Goal: Task Accomplishment & Management: Use online tool/utility

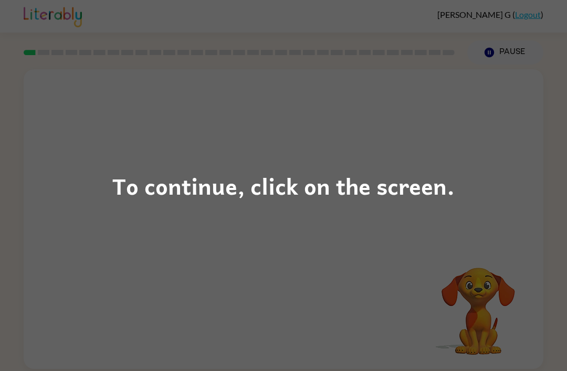
click at [459, 200] on div "To continue, click on the screen." at bounding box center [283, 185] width 567 height 371
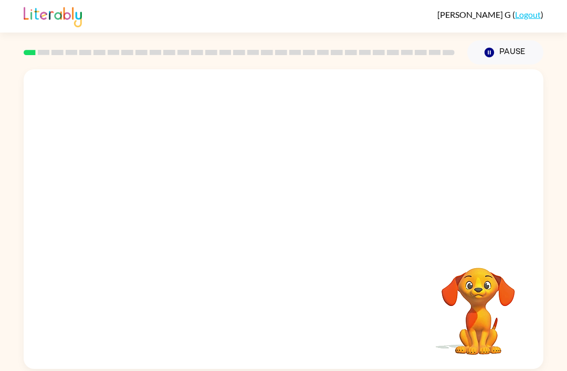
click at [257, 171] on video "Your browser must support playing .mp4 files to use Literably. Please try using…" at bounding box center [284, 157] width 520 height 176
click at [275, 228] on div at bounding box center [283, 224] width 67 height 38
click at [282, 239] on button "button" at bounding box center [283, 224] width 67 height 38
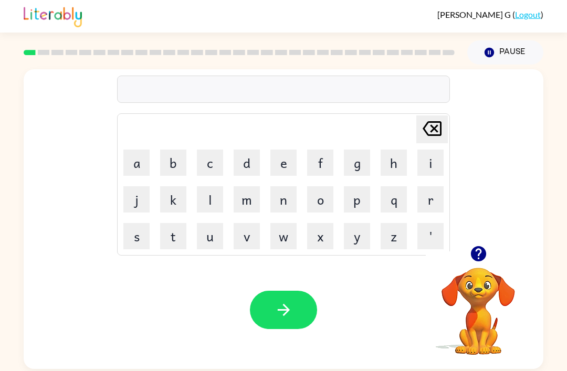
click at [139, 234] on button "s" at bounding box center [136, 236] width 26 height 26
click at [391, 174] on button "h" at bounding box center [394, 163] width 26 height 26
click at [215, 239] on button "u" at bounding box center [210, 236] width 26 height 26
click at [140, 236] on button "s" at bounding box center [136, 236] width 26 height 26
click at [413, 162] on td "i" at bounding box center [431, 163] width 36 height 36
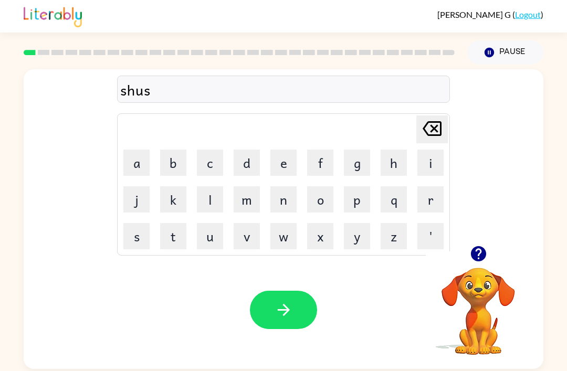
click at [393, 169] on button "h" at bounding box center [394, 163] width 26 height 26
click at [269, 321] on button "button" at bounding box center [283, 310] width 67 height 38
click at [140, 168] on button "a" at bounding box center [136, 163] width 26 height 26
click at [357, 209] on button "p" at bounding box center [357, 199] width 26 height 26
click at [356, 208] on button "p" at bounding box center [357, 199] width 26 height 26
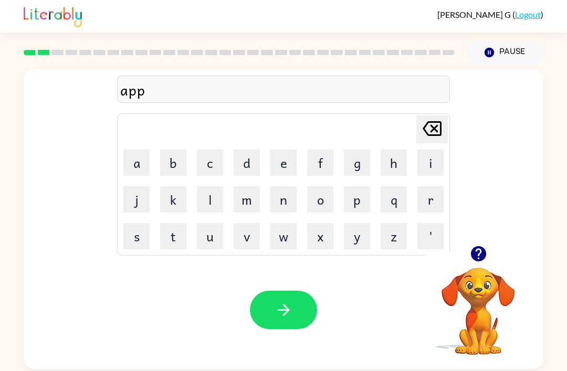
click at [287, 170] on button "e" at bounding box center [283, 163] width 26 height 26
click at [134, 167] on button "a" at bounding box center [136, 163] width 26 height 26
click at [436, 205] on button "r" at bounding box center [431, 199] width 26 height 26
click at [289, 173] on button "e" at bounding box center [283, 163] width 26 height 26
click at [136, 160] on button "a" at bounding box center [136, 163] width 26 height 26
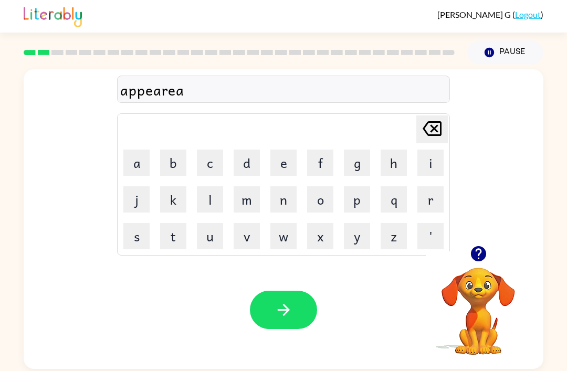
click at [288, 206] on button "n" at bounding box center [283, 199] width 26 height 26
click at [216, 162] on button "c" at bounding box center [210, 163] width 26 height 26
click at [287, 166] on button "e" at bounding box center [283, 163] width 26 height 26
click at [136, 241] on button "s" at bounding box center [136, 236] width 26 height 26
click at [440, 138] on icon "[PERSON_NAME] last character input" at bounding box center [432, 128] width 25 height 25
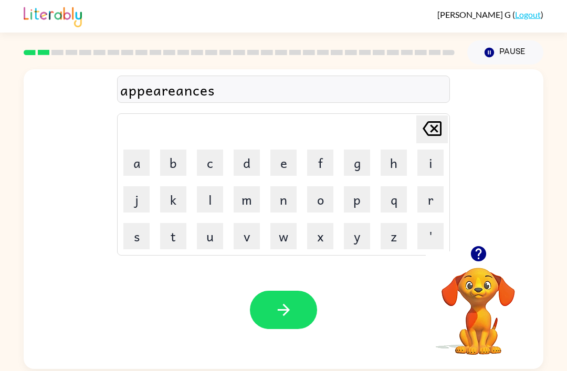
click at [440, 138] on icon "[PERSON_NAME] last character input" at bounding box center [432, 128] width 25 height 25
click at [441, 133] on icon at bounding box center [432, 128] width 19 height 15
click at [440, 132] on icon at bounding box center [432, 128] width 19 height 15
click at [437, 133] on icon at bounding box center [432, 128] width 19 height 15
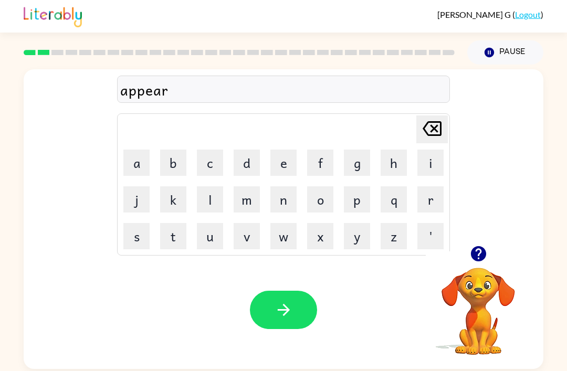
click at [147, 168] on button "a" at bounding box center [136, 163] width 26 height 26
click at [283, 199] on button "n" at bounding box center [283, 199] width 26 height 26
click at [208, 164] on button "c" at bounding box center [210, 163] width 26 height 26
click at [288, 167] on button "e" at bounding box center [283, 163] width 26 height 26
click at [136, 233] on button "s" at bounding box center [136, 236] width 26 height 26
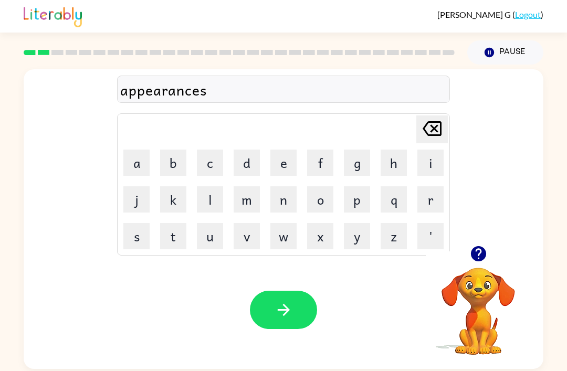
click at [274, 327] on button "button" at bounding box center [283, 310] width 67 height 38
click at [440, 201] on button "r" at bounding box center [431, 199] width 26 height 26
click at [291, 157] on button "e" at bounding box center [283, 163] width 26 height 26
click at [140, 164] on button "a" at bounding box center [136, 163] width 26 height 26
click at [215, 202] on button "l" at bounding box center [210, 199] width 26 height 26
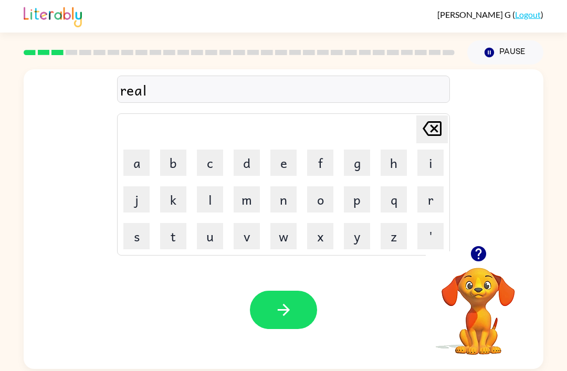
click at [435, 170] on button "i" at bounding box center [431, 163] width 26 height 26
click at [174, 238] on button "t" at bounding box center [173, 236] width 26 height 26
click at [352, 249] on button "y" at bounding box center [357, 236] width 26 height 26
click at [272, 307] on button "button" at bounding box center [283, 310] width 67 height 38
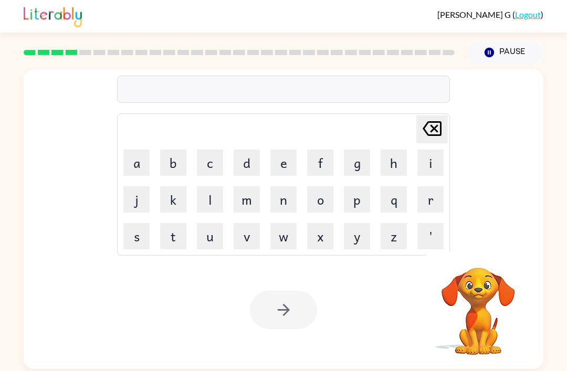
click at [286, 163] on button "e" at bounding box center [283, 163] width 26 height 26
click at [208, 202] on button "l" at bounding box center [210, 199] width 26 height 26
click at [430, 168] on button "i" at bounding box center [431, 163] width 26 height 26
click at [251, 202] on button "m" at bounding box center [247, 199] width 26 height 26
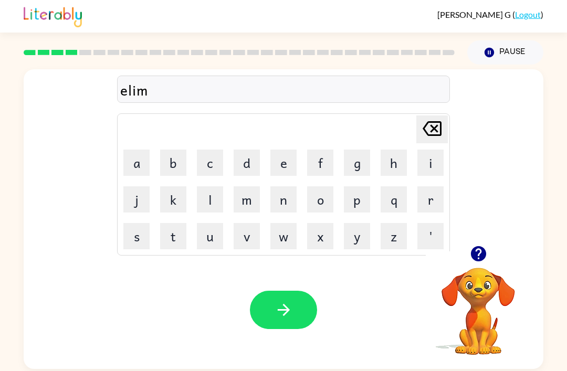
click at [283, 161] on button "e" at bounding box center [283, 163] width 26 height 26
click at [274, 208] on button "n" at bounding box center [283, 199] width 26 height 26
click at [139, 166] on button "a" at bounding box center [136, 163] width 26 height 26
click at [172, 239] on button "t" at bounding box center [173, 236] width 26 height 26
click at [285, 161] on button "e" at bounding box center [283, 163] width 26 height 26
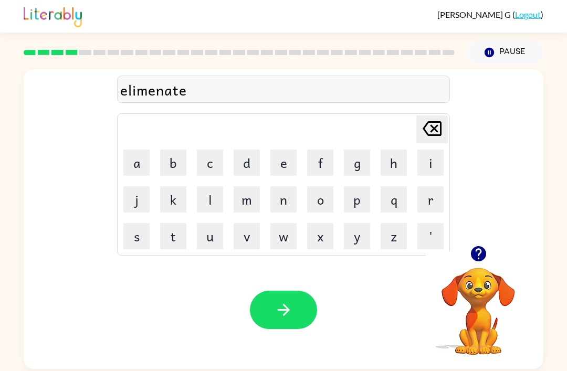
click at [159, 95] on div "elimenate" at bounding box center [283, 90] width 327 height 22
click at [154, 95] on div "elimenate" at bounding box center [283, 90] width 327 height 22
click at [187, 92] on div "elimenate" at bounding box center [283, 90] width 327 height 22
click at [148, 99] on div "elimenate" at bounding box center [283, 90] width 327 height 22
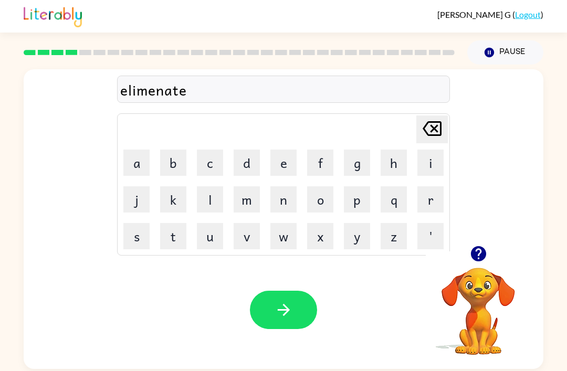
click at [433, 127] on icon "[PERSON_NAME] last character input" at bounding box center [432, 128] width 25 height 25
click at [436, 125] on icon "[PERSON_NAME] last character input" at bounding box center [432, 128] width 25 height 25
click at [433, 124] on icon "[PERSON_NAME] last character input" at bounding box center [432, 128] width 25 height 25
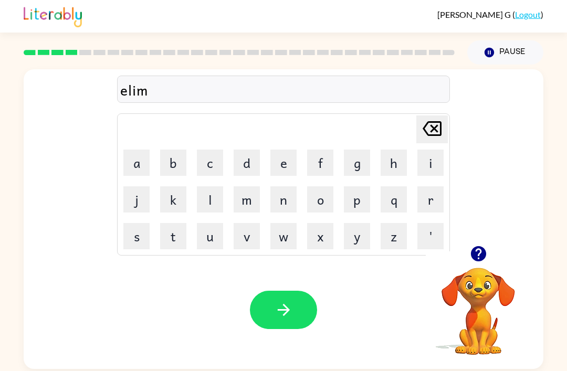
click at [425, 161] on button "i" at bounding box center [431, 163] width 26 height 26
click at [289, 194] on button "n" at bounding box center [283, 199] width 26 height 26
click at [124, 190] on button "j" at bounding box center [136, 199] width 26 height 26
click at [173, 236] on button "t" at bounding box center [173, 236] width 26 height 26
click at [283, 168] on button "e" at bounding box center [283, 163] width 26 height 26
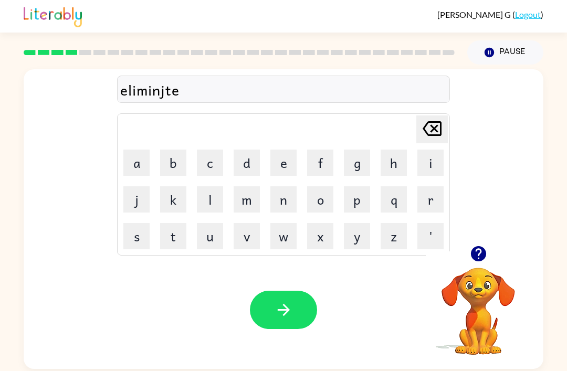
click at [432, 130] on icon "[PERSON_NAME] last character input" at bounding box center [432, 128] width 25 height 25
click at [430, 131] on icon "[PERSON_NAME] last character input" at bounding box center [432, 128] width 25 height 25
click at [143, 203] on button "j" at bounding box center [136, 199] width 26 height 26
click at [441, 138] on icon "[PERSON_NAME] last character input" at bounding box center [432, 128] width 25 height 25
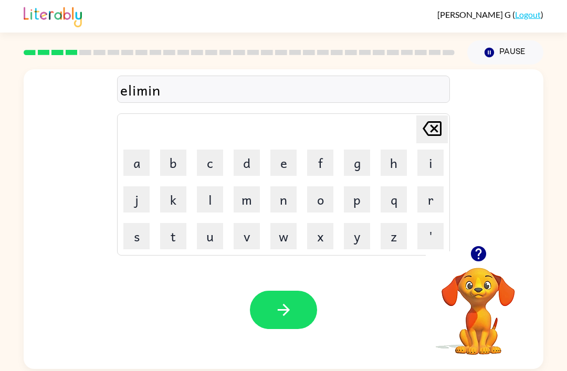
click at [139, 161] on button "a" at bounding box center [136, 163] width 26 height 26
click at [175, 237] on button "t" at bounding box center [173, 236] width 26 height 26
click at [283, 164] on button "e" at bounding box center [283, 163] width 26 height 26
click at [278, 314] on icon "button" at bounding box center [284, 310] width 18 height 18
click at [251, 160] on button "d" at bounding box center [247, 163] width 26 height 26
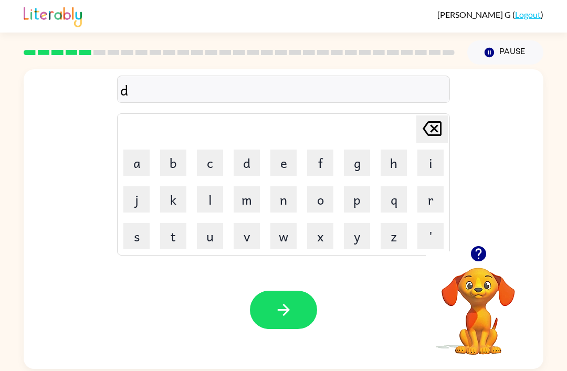
click at [222, 241] on button "u" at bounding box center [210, 236] width 26 height 26
click at [345, 201] on button "p" at bounding box center [357, 199] width 26 height 26
click at [209, 200] on button "l" at bounding box center [210, 199] width 26 height 26
click at [429, 163] on button "i" at bounding box center [431, 163] width 26 height 26
click at [213, 167] on button "c" at bounding box center [210, 163] width 26 height 26
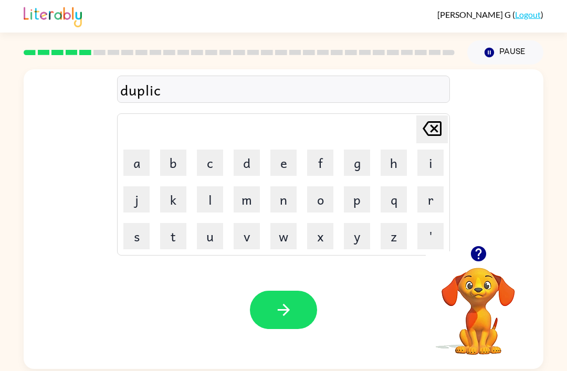
click at [143, 164] on button "a" at bounding box center [136, 163] width 26 height 26
click at [134, 204] on button "j" at bounding box center [136, 199] width 26 height 26
click at [433, 130] on icon at bounding box center [432, 128] width 19 height 15
click at [168, 238] on button "t" at bounding box center [173, 236] width 26 height 26
click at [275, 164] on button "e" at bounding box center [283, 163] width 26 height 26
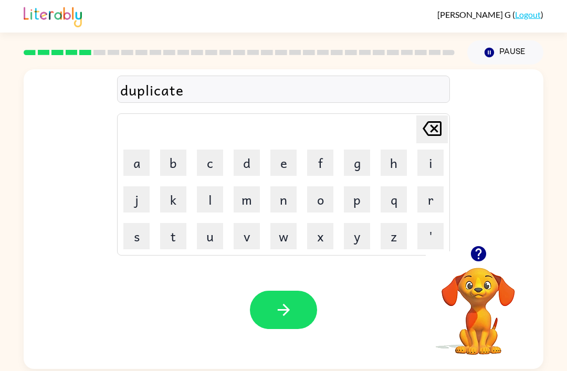
click at [260, 318] on button "button" at bounding box center [283, 310] width 67 height 38
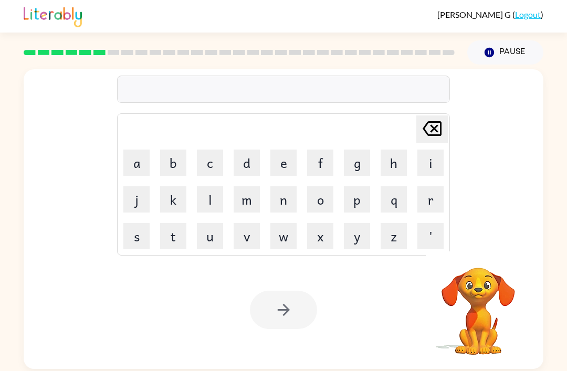
click at [243, 235] on button "v" at bounding box center [247, 236] width 26 height 26
click at [142, 165] on button "a" at bounding box center [136, 163] width 26 height 26
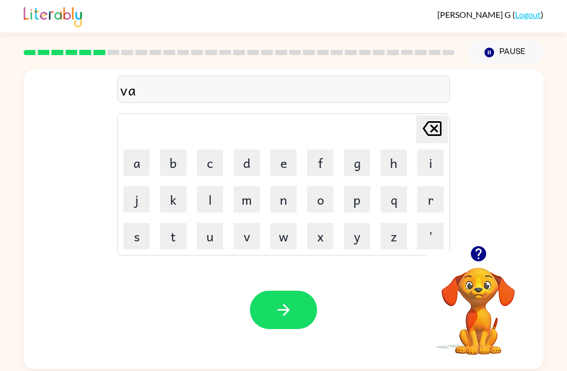
click at [208, 161] on button "c" at bounding box center [210, 163] width 26 height 26
click at [136, 166] on button "a" at bounding box center [136, 163] width 26 height 26
click at [170, 232] on button "t" at bounding box center [173, 236] width 26 height 26
click at [419, 175] on button "i" at bounding box center [431, 163] width 26 height 26
click at [323, 199] on button "o" at bounding box center [320, 199] width 26 height 26
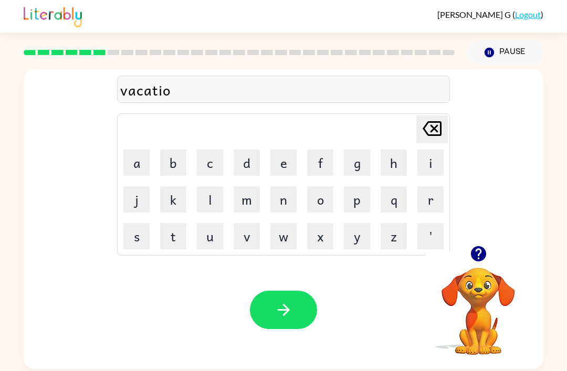
click at [281, 212] on button "n" at bounding box center [283, 199] width 26 height 26
click at [307, 315] on button "button" at bounding box center [283, 310] width 67 height 38
click at [355, 204] on button "p" at bounding box center [357, 199] width 26 height 26
click at [209, 239] on button "u" at bounding box center [210, 236] width 26 height 26
click at [249, 155] on button "d" at bounding box center [247, 163] width 26 height 26
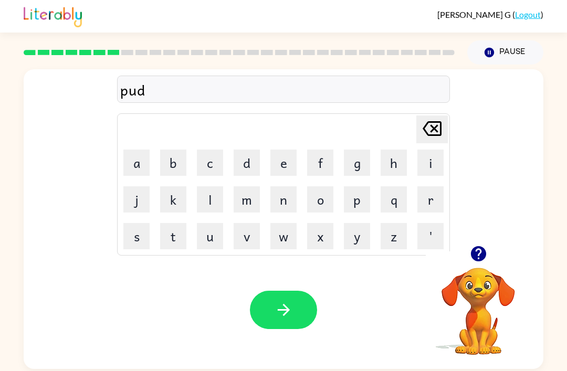
click at [249, 155] on button "d" at bounding box center [247, 163] width 26 height 26
click at [202, 206] on button "l" at bounding box center [210, 199] width 26 height 26
click at [280, 166] on button "e" at bounding box center [283, 163] width 26 height 26
click at [262, 324] on button "button" at bounding box center [283, 310] width 67 height 38
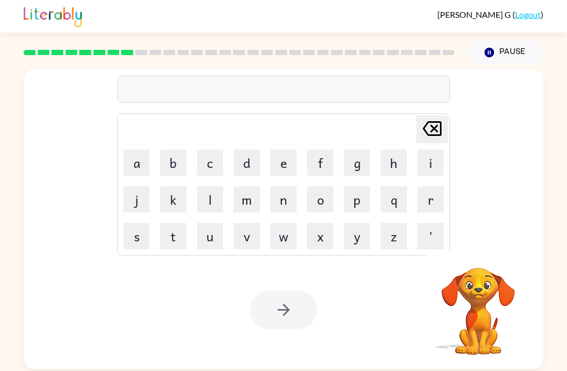
click at [353, 206] on button "p" at bounding box center [357, 199] width 26 height 26
click at [131, 162] on button "a" at bounding box center [136, 163] width 26 height 26
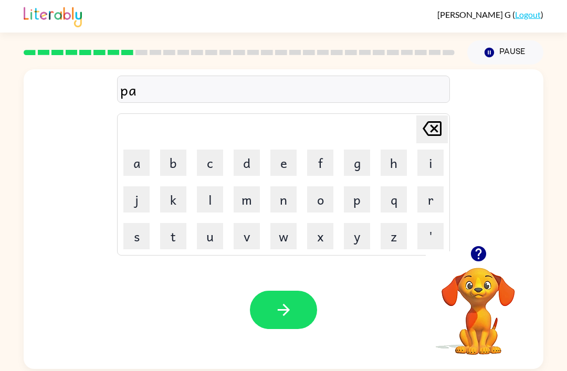
click at [430, 202] on button "r" at bounding box center [431, 199] width 26 height 26
click at [175, 241] on button "t" at bounding box center [173, 236] width 26 height 26
click at [427, 165] on button "i" at bounding box center [431, 163] width 26 height 26
click at [220, 155] on button "c" at bounding box center [210, 163] width 26 height 26
click at [217, 211] on button "l" at bounding box center [210, 199] width 26 height 26
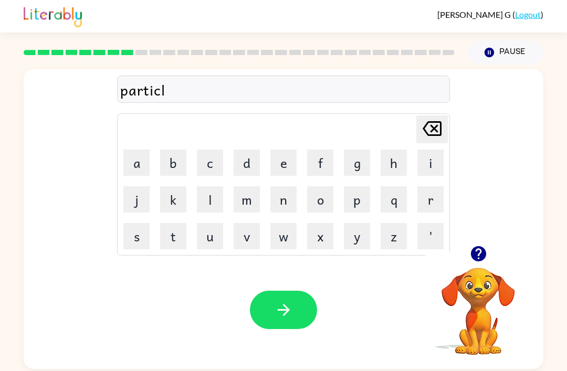
click at [277, 158] on button "e" at bounding box center [283, 163] width 26 height 26
click at [259, 318] on button "button" at bounding box center [283, 310] width 67 height 38
click at [437, 203] on button "r" at bounding box center [431, 199] width 26 height 26
click at [286, 159] on button "e" at bounding box center [283, 163] width 26 height 26
click at [207, 176] on button "c" at bounding box center [210, 163] width 26 height 26
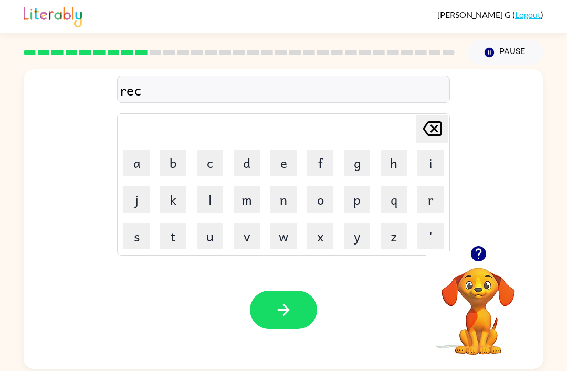
click at [135, 163] on button "a" at bounding box center [136, 163] width 26 height 26
click at [249, 201] on button "m" at bounding box center [247, 199] width 26 height 26
click at [366, 205] on button "p" at bounding box center [357, 199] width 26 height 26
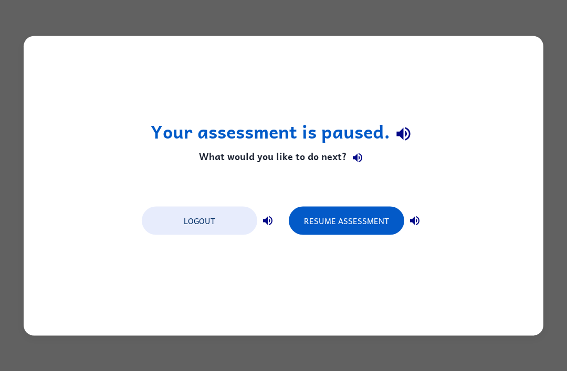
click at [378, 215] on button "Resume Assessment" at bounding box center [347, 220] width 116 height 28
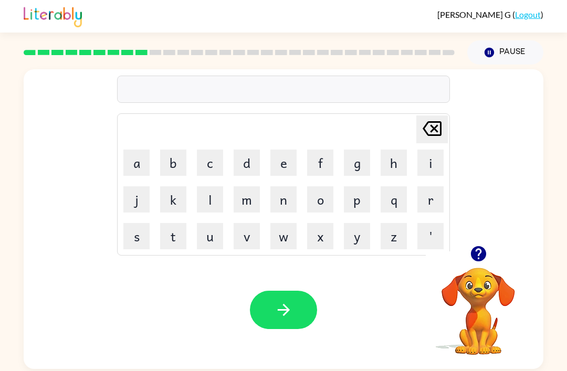
click at [429, 197] on button "r" at bounding box center [431, 199] width 26 height 26
click at [293, 159] on button "e" at bounding box center [283, 163] width 26 height 26
click at [212, 167] on button "c" at bounding box center [210, 163] width 26 height 26
click at [140, 165] on button "a" at bounding box center [136, 163] width 26 height 26
click at [387, 199] on button "q" at bounding box center [394, 199] width 26 height 26
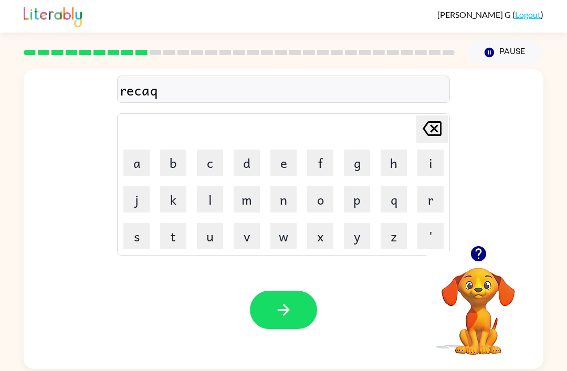
click at [437, 129] on icon "[PERSON_NAME] last character input" at bounding box center [432, 128] width 25 height 25
click at [367, 206] on button "p" at bounding box center [357, 199] width 26 height 26
click at [175, 242] on button "t" at bounding box center [173, 236] width 26 height 26
click at [211, 245] on button "u" at bounding box center [210, 236] width 26 height 26
click at [431, 204] on button "r" at bounding box center [431, 199] width 26 height 26
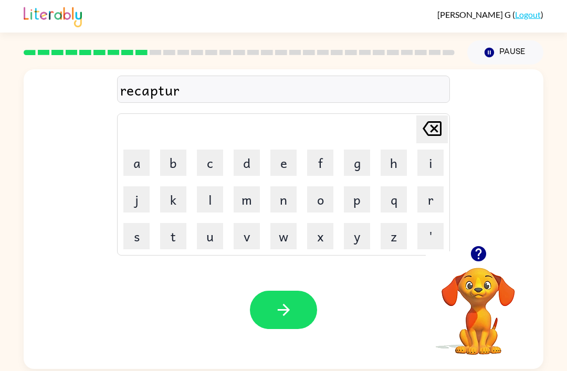
click at [276, 171] on button "e" at bounding box center [283, 163] width 26 height 26
click at [260, 319] on button "button" at bounding box center [283, 310] width 67 height 38
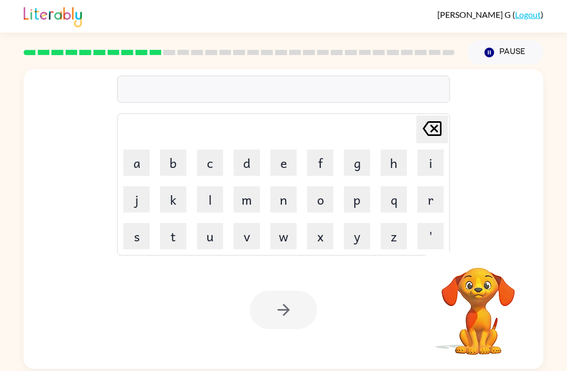
click at [363, 200] on button "p" at bounding box center [357, 199] width 26 height 26
click at [435, 209] on button "r" at bounding box center [431, 199] width 26 height 26
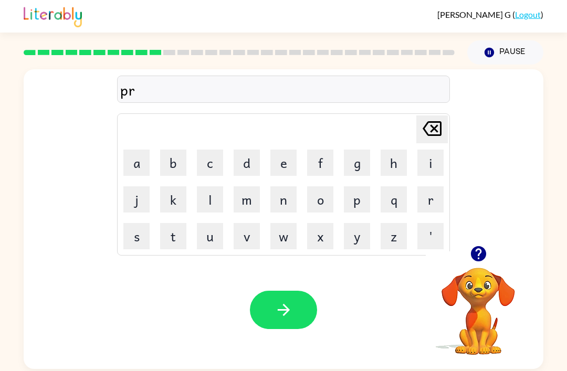
click at [283, 168] on button "e" at bounding box center [283, 163] width 26 height 26
click at [140, 233] on button "s" at bounding box center [136, 236] width 26 height 26
click at [206, 162] on button "c" at bounding box center [210, 163] width 26 height 26
click at [395, 158] on button "h" at bounding box center [394, 163] width 26 height 26
click at [320, 202] on button "o" at bounding box center [320, 199] width 26 height 26
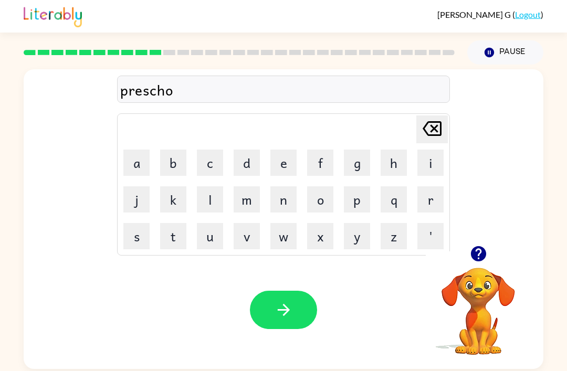
click at [326, 202] on button "o" at bounding box center [320, 199] width 26 height 26
click at [213, 196] on button "l" at bounding box center [210, 199] width 26 height 26
click at [266, 310] on button "button" at bounding box center [283, 310] width 67 height 38
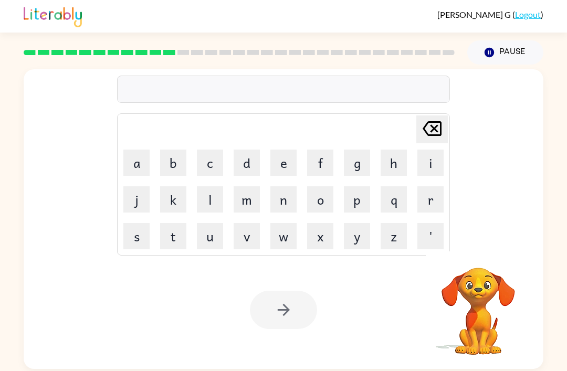
click at [209, 162] on button "c" at bounding box center [210, 163] width 26 height 26
click at [440, 197] on button "r" at bounding box center [431, 199] width 26 height 26
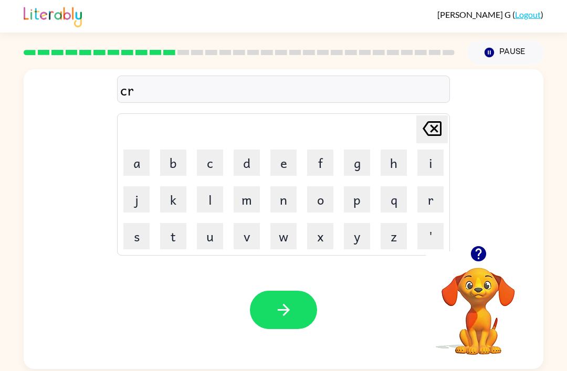
click at [132, 158] on button "a" at bounding box center [136, 163] width 26 height 26
click at [248, 246] on button "v" at bounding box center [247, 236] width 26 height 26
click at [280, 170] on button "e" at bounding box center [283, 163] width 26 height 26
click at [295, 312] on button "button" at bounding box center [283, 310] width 67 height 38
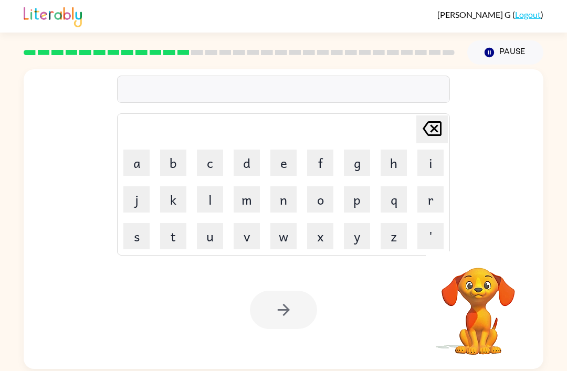
click at [257, 167] on button "d" at bounding box center [247, 163] width 26 height 26
click at [419, 169] on button "i" at bounding box center [431, 163] width 26 height 26
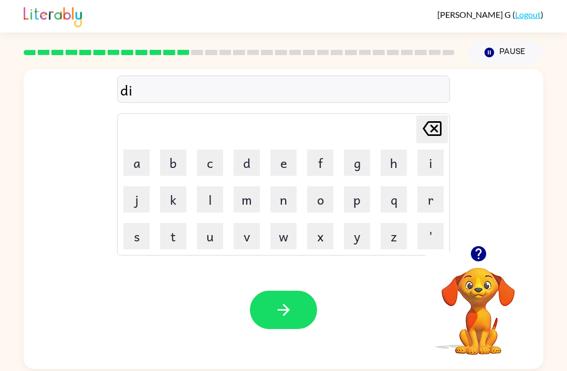
click at [178, 233] on button "t" at bounding box center [173, 236] width 26 height 26
click at [433, 123] on icon at bounding box center [432, 128] width 19 height 15
click at [208, 169] on button "c" at bounding box center [210, 163] width 26 height 26
click at [178, 237] on button "t" at bounding box center [173, 236] width 26 height 26
click at [145, 165] on button "a" at bounding box center [136, 163] width 26 height 26
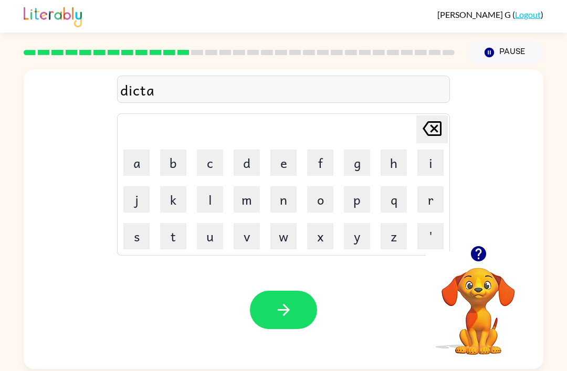
click at [178, 237] on button "t" at bounding box center [173, 236] width 26 height 26
click at [289, 167] on button "e" at bounding box center [283, 163] width 26 height 26
click at [268, 301] on button "button" at bounding box center [283, 310] width 67 height 38
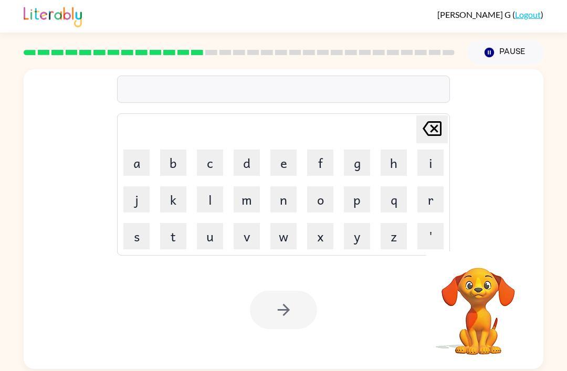
click at [363, 196] on button "p" at bounding box center [357, 199] width 26 height 26
click at [138, 163] on button "a" at bounding box center [136, 163] width 26 height 26
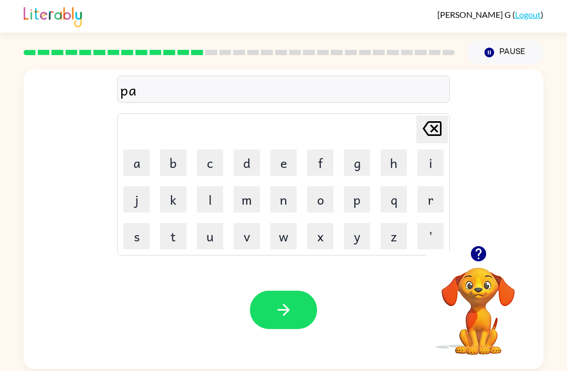
click at [244, 207] on button "m" at bounding box center [247, 199] width 26 height 26
click at [435, 126] on icon "[PERSON_NAME] last character input" at bounding box center [432, 128] width 25 height 25
click at [358, 235] on button "y" at bounding box center [357, 236] width 26 height 26
click at [249, 202] on button "m" at bounding box center [247, 199] width 26 height 26
click at [294, 168] on button "e" at bounding box center [283, 163] width 26 height 26
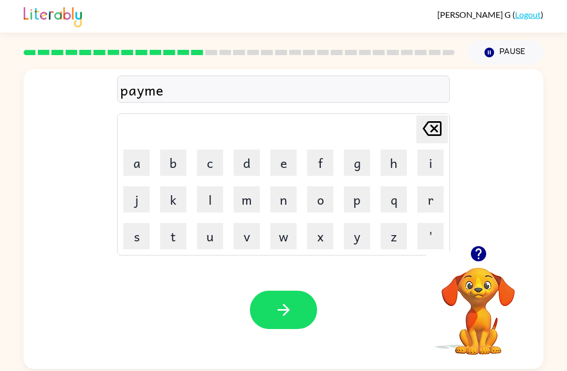
click at [286, 213] on button "n" at bounding box center [283, 199] width 26 height 26
click at [179, 239] on button "t" at bounding box center [173, 236] width 26 height 26
click at [263, 312] on button "button" at bounding box center [283, 310] width 67 height 38
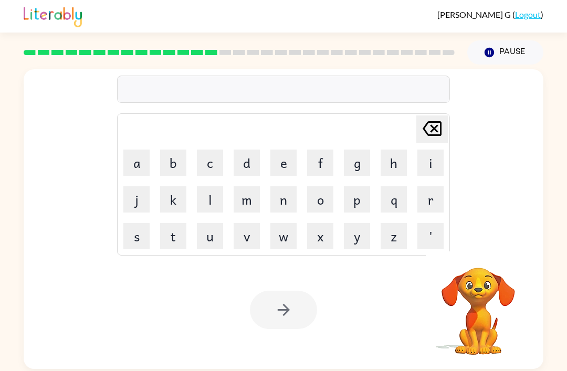
click at [243, 199] on button "m" at bounding box center [247, 199] width 26 height 26
click at [148, 165] on button "a" at bounding box center [136, 163] width 26 height 26
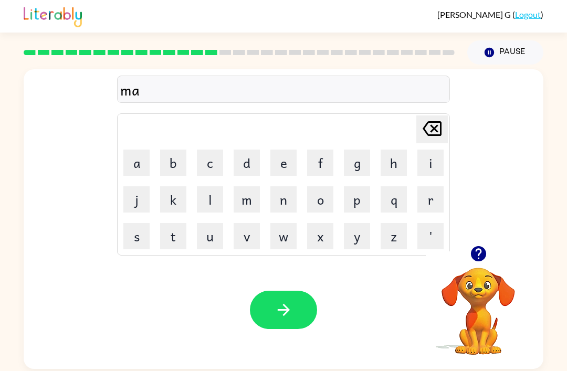
click at [137, 202] on button "j" at bounding box center [136, 199] width 26 height 26
click at [311, 203] on button "o" at bounding box center [320, 199] width 26 height 26
click at [428, 199] on button "r" at bounding box center [431, 199] width 26 height 26
click at [285, 298] on button "button" at bounding box center [283, 310] width 67 height 38
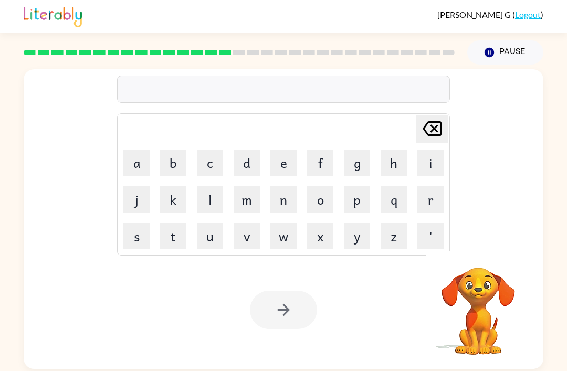
click at [143, 236] on button "s" at bounding box center [136, 236] width 26 height 26
click at [354, 203] on button "p" at bounding box center [357, 199] width 26 height 26
click at [137, 158] on button "a" at bounding box center [136, 163] width 26 height 26
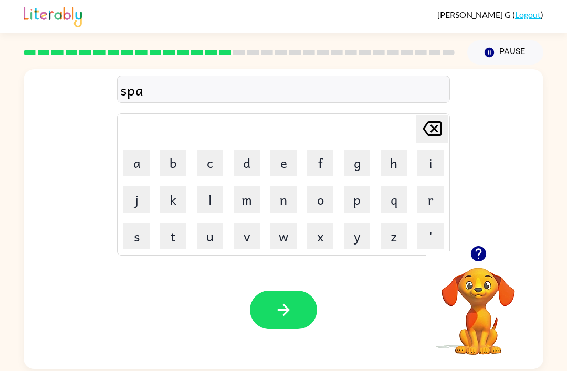
click at [431, 200] on button "r" at bounding box center [431, 199] width 26 height 26
click at [179, 204] on button "k" at bounding box center [173, 199] width 26 height 26
click at [259, 312] on button "button" at bounding box center [283, 310] width 67 height 38
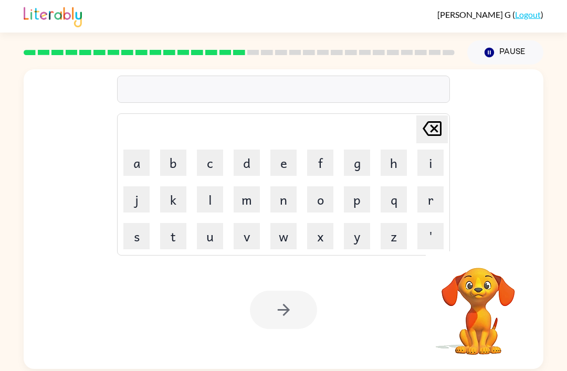
click at [356, 212] on button "p" at bounding box center [357, 199] width 26 height 26
click at [143, 165] on button "a" at bounding box center [136, 163] width 26 height 26
click at [214, 202] on button "l" at bounding box center [210, 199] width 26 height 26
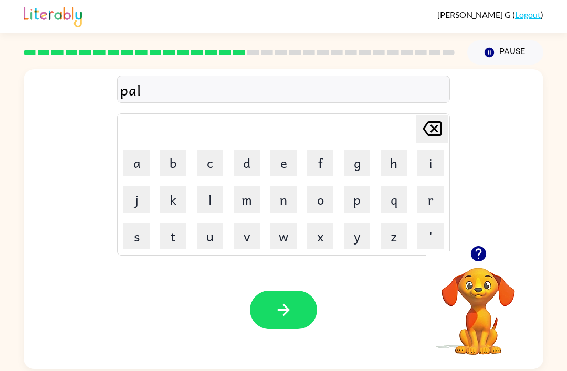
click at [268, 314] on button "button" at bounding box center [283, 310] width 67 height 38
click at [148, 235] on button "s" at bounding box center [136, 236] width 26 height 26
click at [361, 199] on button "p" at bounding box center [357, 199] width 26 height 26
click at [427, 162] on button "i" at bounding box center [431, 163] width 26 height 26
click at [285, 204] on button "n" at bounding box center [283, 199] width 26 height 26
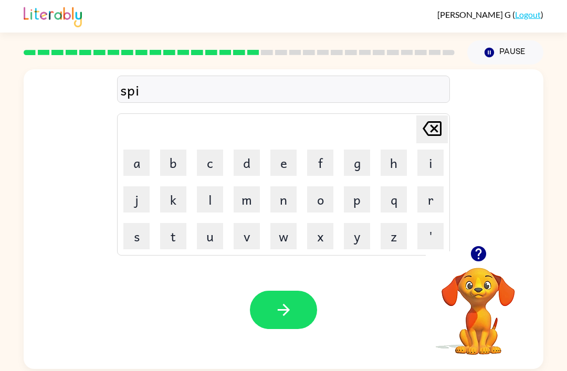
click at [284, 204] on button "n" at bounding box center [283, 199] width 26 height 26
click at [430, 168] on button "i" at bounding box center [431, 163] width 26 height 26
click at [280, 203] on button "n" at bounding box center [283, 199] width 26 height 26
click at [359, 169] on button "g" at bounding box center [357, 163] width 26 height 26
click at [272, 311] on button "button" at bounding box center [283, 310] width 67 height 38
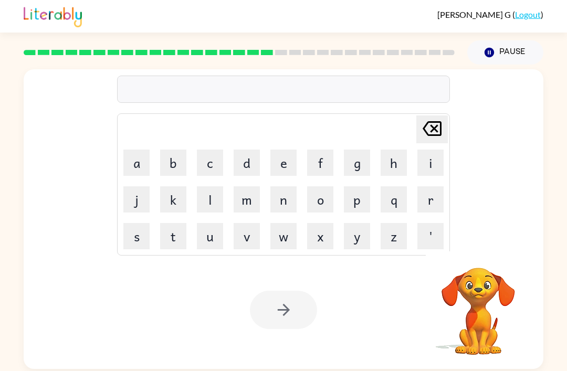
click at [363, 162] on button "g" at bounding box center [357, 163] width 26 height 26
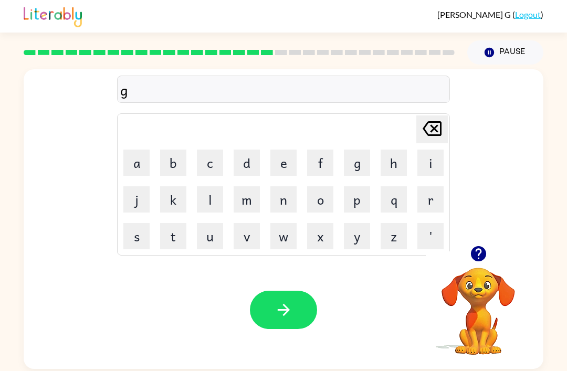
click at [428, 195] on button "r" at bounding box center [431, 199] width 26 height 26
click at [219, 238] on button "u" at bounding box center [210, 236] width 26 height 26
click at [242, 199] on button "m" at bounding box center [247, 199] width 26 height 26
click at [399, 206] on button "q" at bounding box center [394, 199] width 26 height 26
click at [434, 127] on icon "[PERSON_NAME] last character input" at bounding box center [432, 128] width 25 height 25
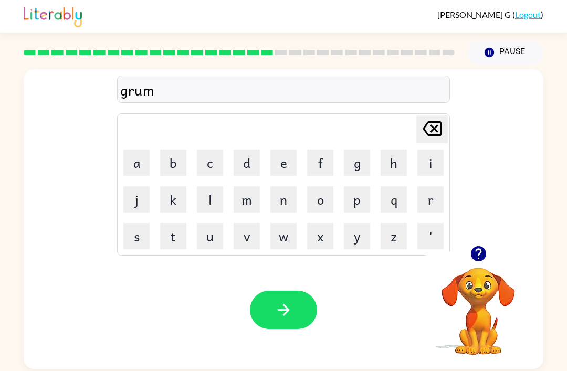
click at [362, 192] on button "p" at bounding box center [357, 199] width 26 height 26
click at [434, 166] on button "i" at bounding box center [431, 163] width 26 height 26
click at [285, 161] on button "e" at bounding box center [283, 163] width 26 height 26
click at [148, 232] on button "s" at bounding box center [136, 236] width 26 height 26
click at [177, 233] on button "t" at bounding box center [173, 236] width 26 height 26
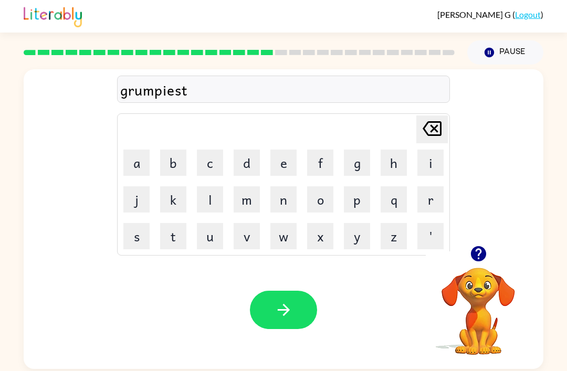
click at [277, 319] on icon "button" at bounding box center [284, 310] width 18 height 18
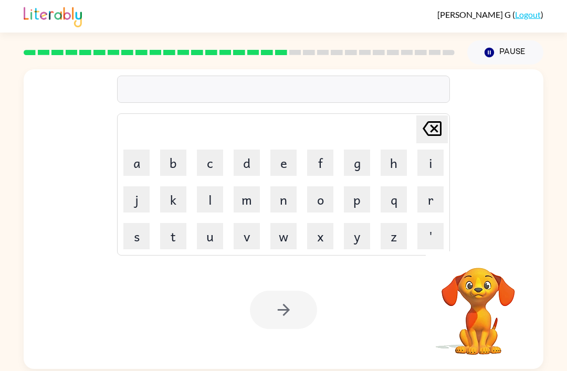
click at [431, 172] on button "i" at bounding box center [431, 163] width 26 height 26
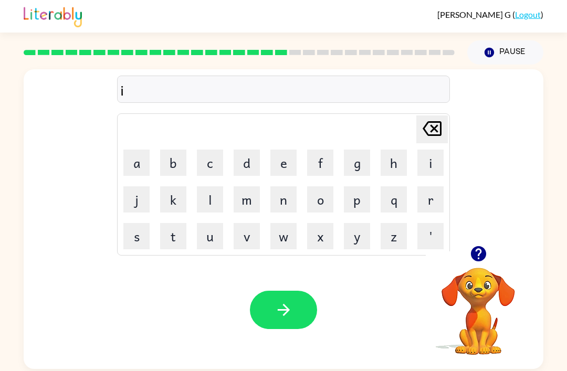
click at [286, 201] on button "n" at bounding box center [283, 199] width 26 height 26
click at [215, 165] on button "c" at bounding box center [210, 163] width 26 height 26
click at [427, 195] on button "r" at bounding box center [431, 199] width 26 height 26
click at [285, 168] on button "e" at bounding box center [283, 163] width 26 height 26
click at [243, 156] on button "d" at bounding box center [247, 163] width 26 height 26
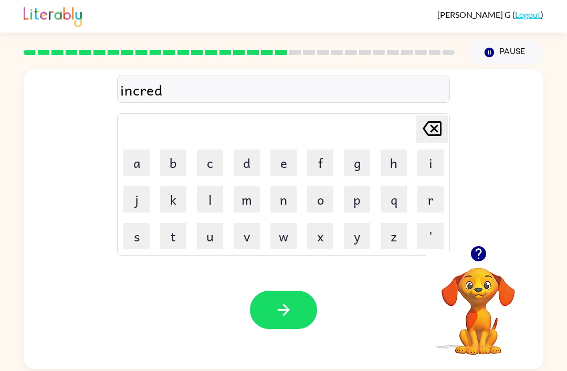
click at [431, 172] on button "i" at bounding box center [431, 163] width 26 height 26
click at [179, 161] on button "b" at bounding box center [173, 163] width 26 height 26
click at [211, 198] on button "l" at bounding box center [210, 199] width 26 height 26
click at [284, 166] on button "e" at bounding box center [283, 163] width 26 height 26
click at [274, 310] on button "button" at bounding box center [283, 310] width 67 height 38
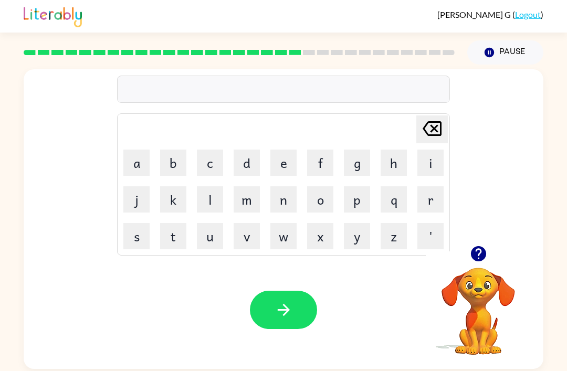
click at [212, 201] on button "l" at bounding box center [210, 199] width 26 height 26
click at [435, 171] on button "i" at bounding box center [431, 163] width 26 height 26
click at [149, 236] on button "s" at bounding box center [136, 236] width 26 height 26
click at [176, 234] on button "t" at bounding box center [173, 236] width 26 height 26
click at [282, 174] on button "e" at bounding box center [283, 163] width 26 height 26
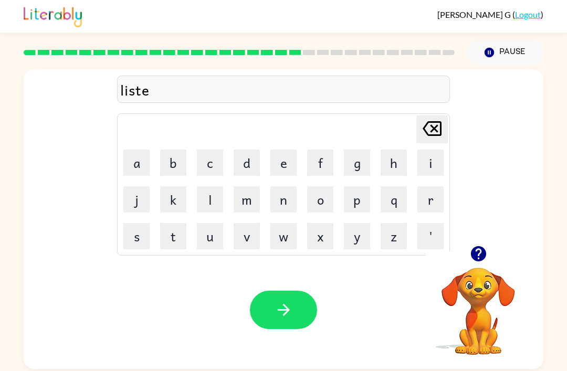
click at [282, 197] on button "n" at bounding box center [283, 199] width 26 height 26
click at [292, 168] on button "e" at bounding box center [283, 163] width 26 height 26
click at [245, 161] on button "d" at bounding box center [247, 163] width 26 height 26
click at [280, 319] on icon "button" at bounding box center [284, 310] width 18 height 18
click at [473, 262] on icon "button" at bounding box center [479, 254] width 18 height 18
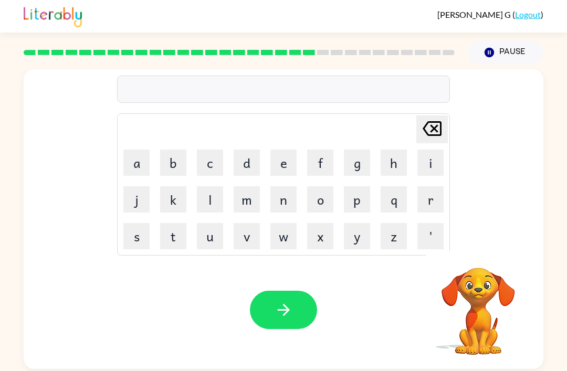
click at [293, 200] on button "n" at bounding box center [283, 199] width 26 height 26
click at [320, 203] on button "o" at bounding box center [320, 199] width 26 height 26
click at [249, 202] on button "m" at bounding box center [247, 199] width 26 height 26
click at [433, 174] on button "i" at bounding box center [431, 163] width 26 height 26
click at [278, 205] on button "n" at bounding box center [283, 199] width 26 height 26
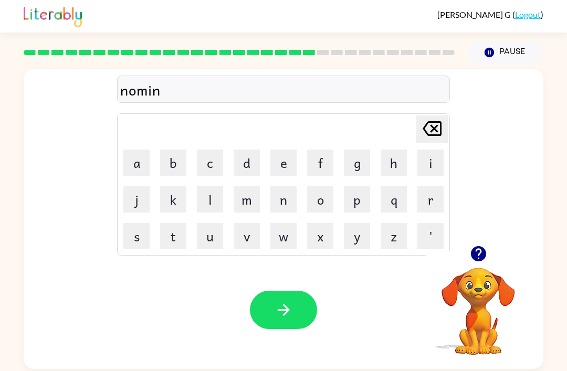
click at [139, 163] on button "a" at bounding box center [136, 163] width 26 height 26
click at [174, 236] on button "t" at bounding box center [173, 236] width 26 height 26
click at [292, 175] on button "e" at bounding box center [283, 163] width 26 height 26
click at [276, 321] on button "button" at bounding box center [283, 310] width 67 height 38
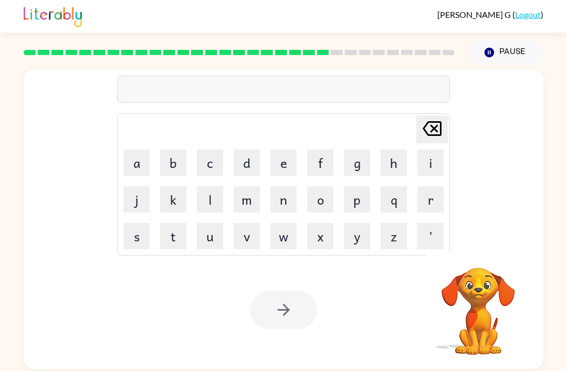
click at [141, 237] on button "s" at bounding box center [136, 236] width 26 height 26
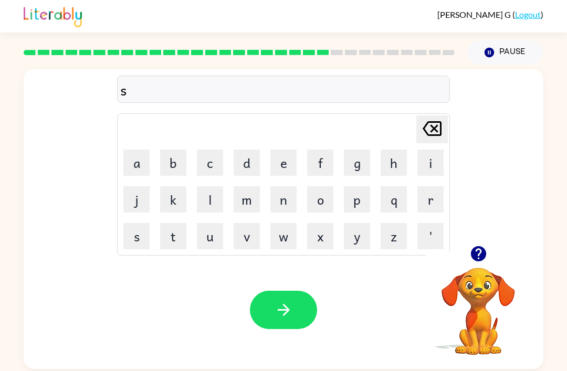
click at [431, 174] on button "i" at bounding box center [431, 163] width 26 height 26
click at [135, 233] on button "s" at bounding box center [136, 236] width 26 height 26
click at [182, 243] on button "t" at bounding box center [173, 236] width 26 height 26
click at [141, 167] on button "a" at bounding box center [136, 163] width 26 height 26
click at [426, 170] on button "i" at bounding box center [431, 163] width 26 height 26
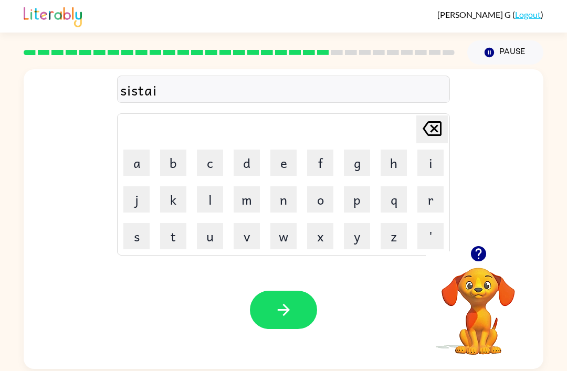
click at [281, 207] on button "n" at bounding box center [283, 199] width 26 height 26
click at [134, 99] on div "sistain" at bounding box center [283, 90] width 327 height 22
click at [133, 93] on div "sistain" at bounding box center [283, 90] width 327 height 22
click at [436, 130] on icon "[PERSON_NAME] last character input" at bounding box center [432, 128] width 25 height 25
click at [435, 130] on icon at bounding box center [432, 128] width 19 height 15
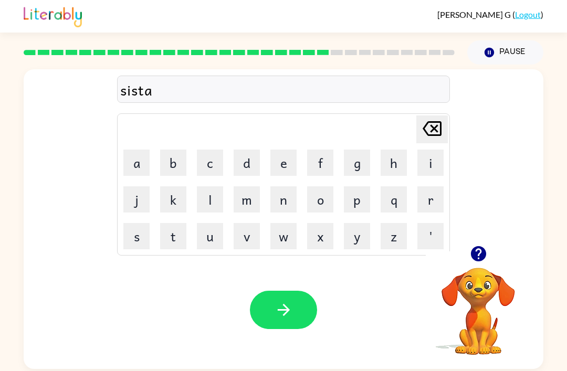
click at [437, 139] on icon "[PERSON_NAME] last character input" at bounding box center [432, 128] width 25 height 25
click at [436, 139] on icon "[PERSON_NAME] last character input" at bounding box center [432, 128] width 25 height 25
click at [440, 136] on icon at bounding box center [432, 128] width 19 height 15
click at [439, 136] on icon at bounding box center [432, 128] width 19 height 15
click at [215, 232] on button "u" at bounding box center [210, 236] width 26 height 26
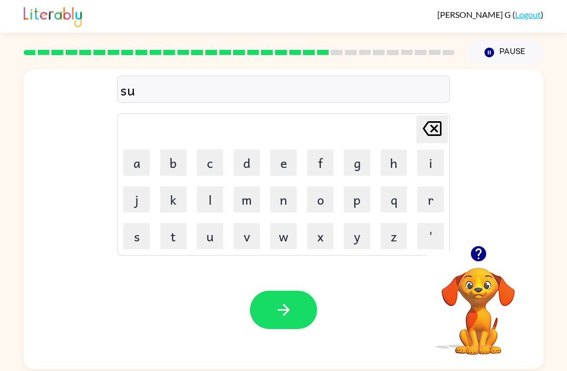
click at [145, 232] on button "s" at bounding box center [136, 236] width 26 height 26
click at [180, 235] on button "t" at bounding box center [173, 236] width 26 height 26
click at [144, 160] on button "a" at bounding box center [136, 163] width 26 height 26
click at [425, 165] on button "i" at bounding box center [431, 163] width 26 height 26
click at [281, 196] on button "n" at bounding box center [283, 199] width 26 height 26
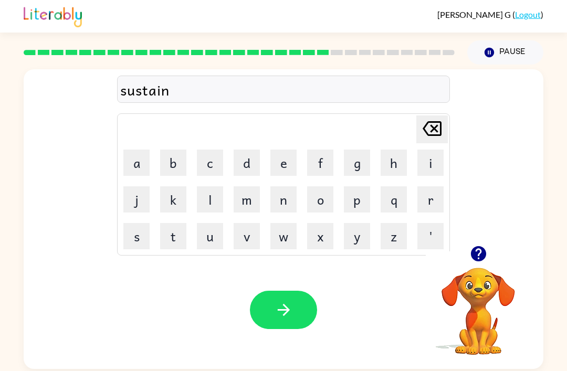
click at [269, 312] on button "button" at bounding box center [283, 310] width 67 height 38
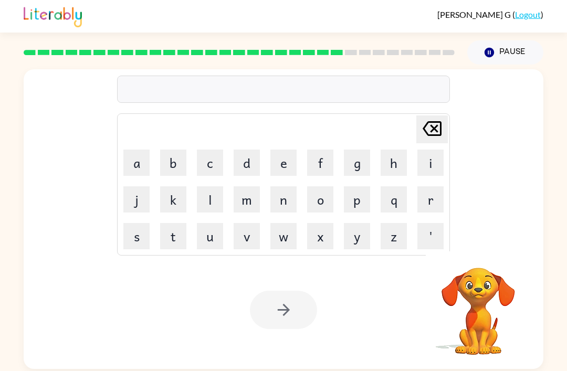
click at [284, 236] on button "w" at bounding box center [283, 236] width 26 height 26
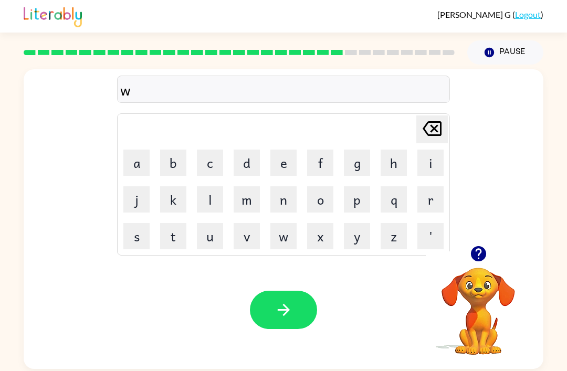
click at [328, 204] on button "o" at bounding box center [320, 199] width 26 height 26
click at [249, 162] on button "d" at bounding box center [247, 163] width 26 height 26
click at [435, 126] on icon "[PERSON_NAME] last character input" at bounding box center [432, 128] width 25 height 25
click at [429, 200] on button "r" at bounding box center [431, 199] width 26 height 26
click at [251, 163] on button "d" at bounding box center [247, 163] width 26 height 26
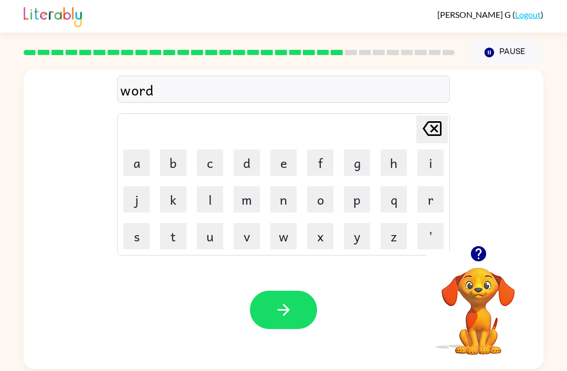
click at [424, 162] on button "i" at bounding box center [431, 163] width 26 height 26
click at [280, 158] on button "e" at bounding box center [283, 163] width 26 height 26
click at [297, 311] on button "button" at bounding box center [283, 310] width 67 height 38
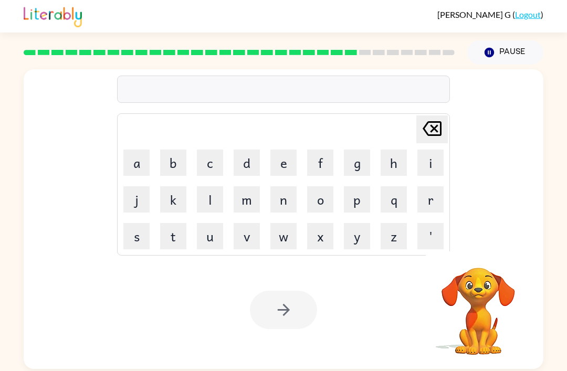
click at [359, 62] on div at bounding box center [239, 52] width 444 height 37
click at [352, 56] on div at bounding box center [239, 52] width 444 height 37
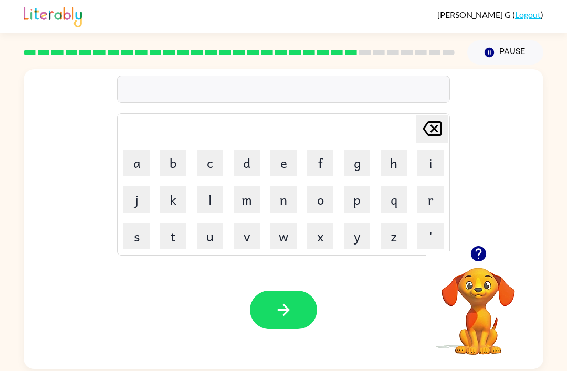
click at [481, 318] on video "Your browser must support playing .mp4 files to use Literably. Please try using…" at bounding box center [478, 304] width 105 height 105
click at [479, 303] on video "Your browser must support playing .mp4 files to use Literably. Please try using…" at bounding box center [478, 304] width 105 height 105
click at [484, 259] on icon "button" at bounding box center [478, 253] width 15 height 15
click at [424, 207] on button "r" at bounding box center [431, 199] width 26 height 26
click at [286, 161] on button "e" at bounding box center [283, 163] width 26 height 26
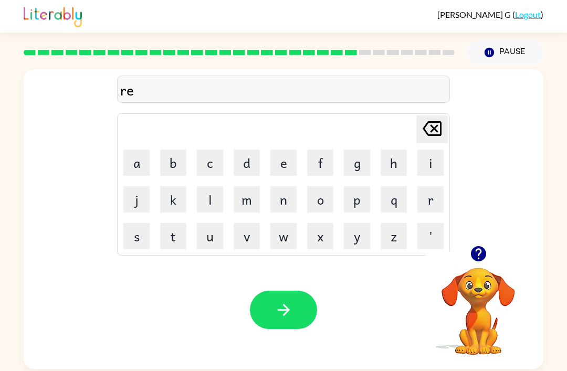
click at [213, 201] on button "l" at bounding box center [210, 199] width 26 height 26
click at [145, 159] on button "a" at bounding box center [136, 163] width 26 height 26
click at [175, 235] on button "t" at bounding box center [173, 236] width 26 height 26
click at [287, 170] on button "e" at bounding box center [283, 163] width 26 height 26
click at [243, 159] on button "d" at bounding box center [247, 163] width 26 height 26
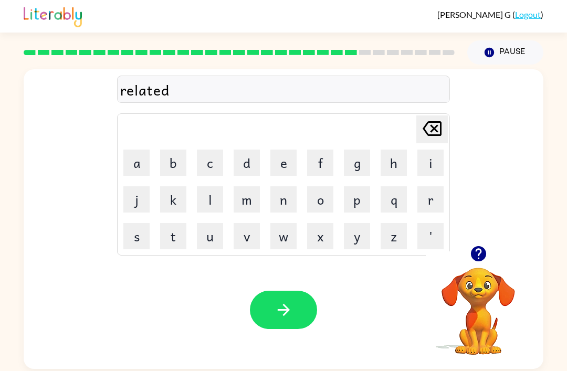
click at [272, 310] on button "button" at bounding box center [283, 310] width 67 height 38
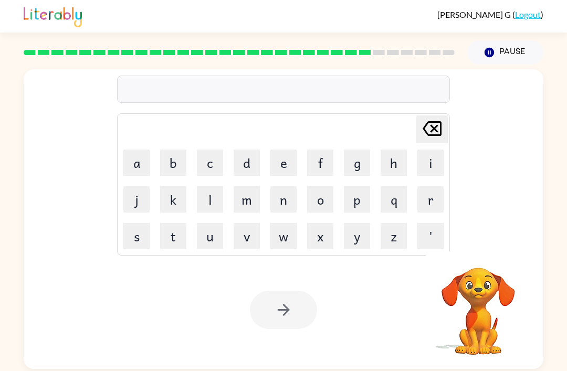
click at [179, 195] on button "k" at bounding box center [173, 199] width 26 height 26
click at [431, 171] on button "i" at bounding box center [431, 163] width 26 height 26
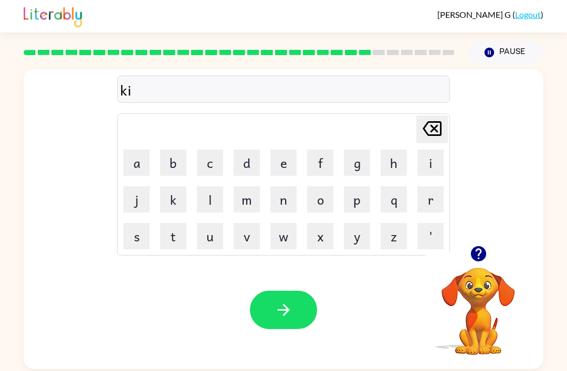
click at [171, 231] on button "t" at bounding box center [173, 236] width 26 height 26
click at [291, 157] on button "e" at bounding box center [283, 163] width 26 height 26
click at [285, 203] on button "n" at bounding box center [283, 199] width 26 height 26
click at [264, 327] on button "button" at bounding box center [283, 310] width 67 height 38
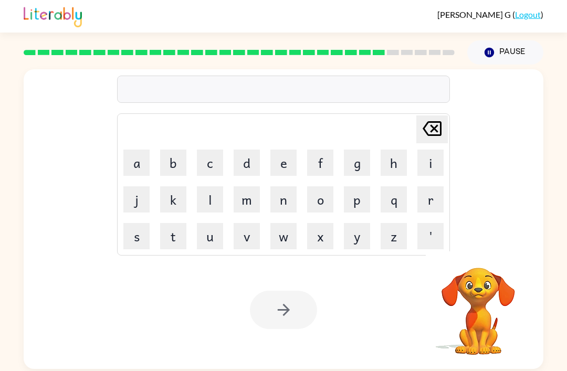
click at [253, 168] on button "d" at bounding box center [247, 163] width 26 height 26
click at [285, 165] on button "e" at bounding box center [283, 163] width 26 height 26
click at [367, 204] on button "p" at bounding box center [357, 199] width 26 height 26
click at [139, 168] on button "a" at bounding box center [136, 163] width 26 height 26
click at [430, 206] on button "r" at bounding box center [431, 199] width 26 height 26
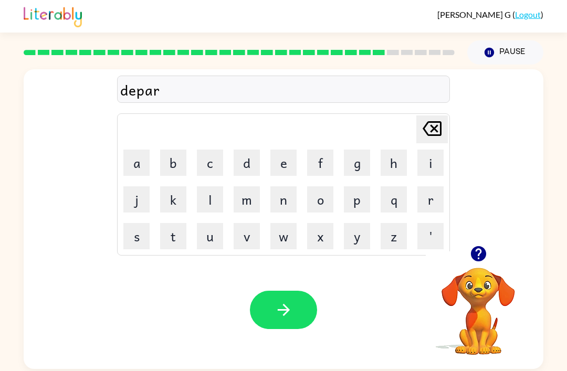
click at [178, 241] on button "t" at bounding box center [173, 236] width 26 height 26
click at [246, 196] on button "m" at bounding box center [247, 199] width 26 height 26
click at [274, 168] on button "e" at bounding box center [283, 163] width 26 height 26
click at [282, 194] on button "n" at bounding box center [283, 199] width 26 height 26
click at [177, 238] on button "t" at bounding box center [173, 236] width 26 height 26
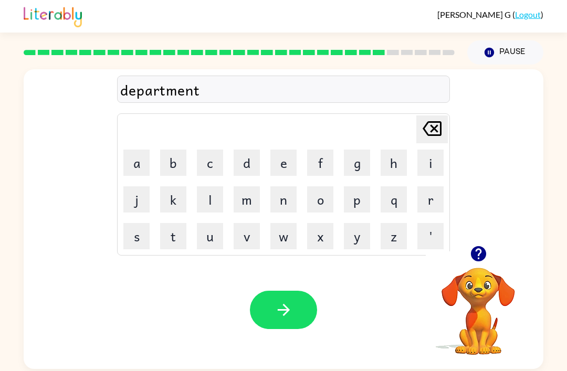
click at [258, 309] on button "button" at bounding box center [283, 310] width 67 height 38
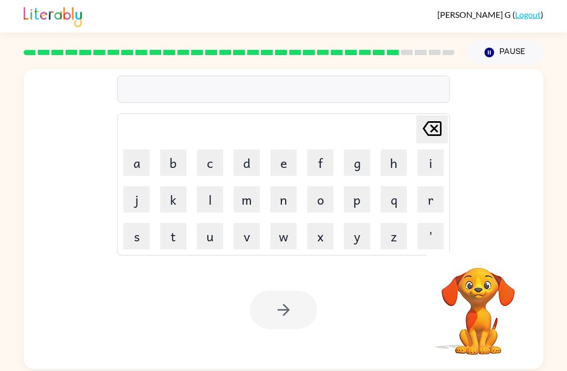
click at [132, 229] on button "s" at bounding box center [136, 236] width 26 height 26
click at [429, 200] on button "r" at bounding box center [431, 199] width 26 height 26
click at [437, 133] on icon at bounding box center [432, 128] width 19 height 15
click at [213, 199] on button "l" at bounding box center [210, 199] width 26 height 26
click at [428, 163] on button "i" at bounding box center [431, 163] width 26 height 26
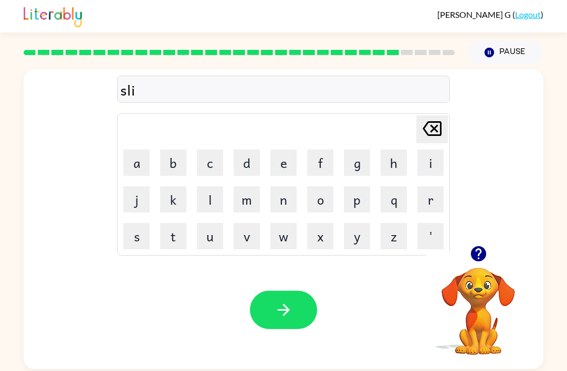
click at [361, 166] on button "g" at bounding box center [357, 163] width 26 height 26
click at [398, 163] on button "h" at bounding box center [394, 163] width 26 height 26
click at [166, 249] on button "t" at bounding box center [173, 236] width 26 height 26
click at [281, 322] on button "button" at bounding box center [283, 310] width 67 height 38
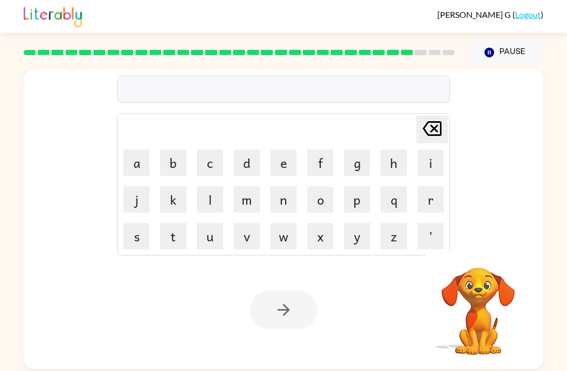
click at [214, 245] on button "u" at bounding box center [210, 236] width 26 height 26
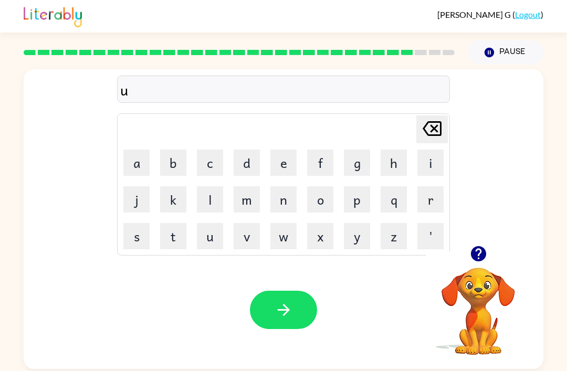
click at [276, 200] on button "n" at bounding box center [283, 199] width 26 height 26
click at [433, 167] on button "i" at bounding box center [431, 163] width 26 height 26
click at [248, 239] on button "v" at bounding box center [247, 236] width 26 height 26
click at [275, 157] on button "e" at bounding box center [283, 163] width 26 height 26
click at [423, 204] on button "r" at bounding box center [431, 199] width 26 height 26
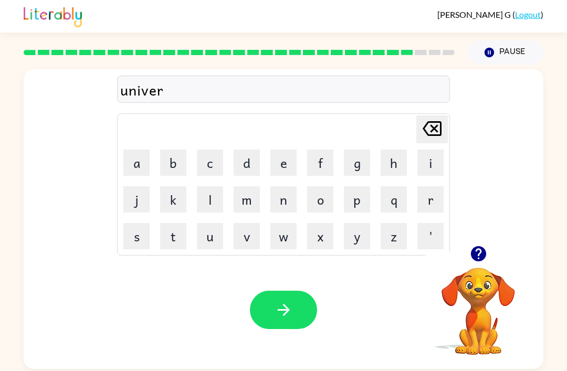
click at [147, 234] on button "s" at bounding box center [136, 236] width 26 height 26
click at [143, 167] on button "a" at bounding box center [136, 163] width 26 height 26
click at [216, 197] on button "l" at bounding box center [210, 199] width 26 height 26
click at [482, 255] on icon "button" at bounding box center [478, 253] width 15 height 15
click at [285, 302] on button "button" at bounding box center [283, 310] width 67 height 38
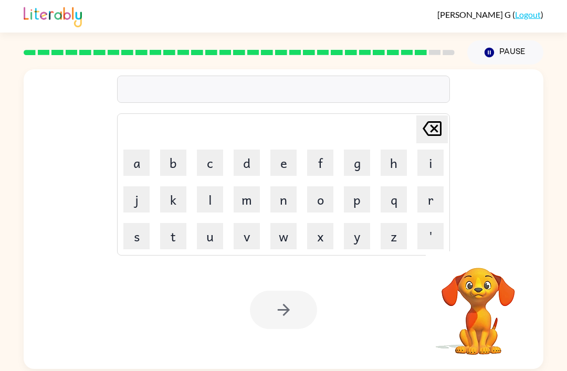
click at [140, 231] on button "s" at bounding box center [136, 236] width 26 height 26
click at [433, 167] on button "i" at bounding box center [431, 163] width 26 height 26
click at [212, 195] on button "l" at bounding box center [210, 199] width 26 height 26
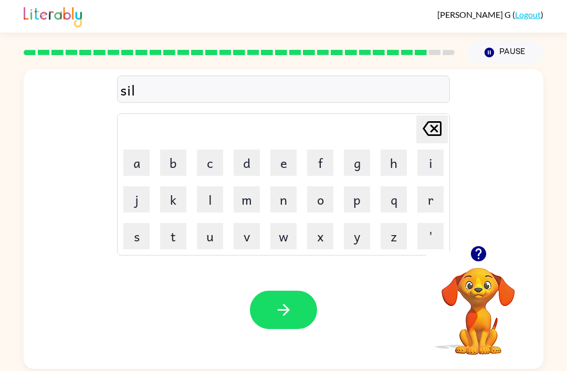
click at [250, 233] on button "v" at bounding box center [247, 236] width 26 height 26
click at [280, 169] on button "e" at bounding box center [283, 163] width 26 height 26
click at [424, 205] on button "r" at bounding box center [431, 199] width 26 height 26
click at [278, 235] on button "w" at bounding box center [283, 236] width 26 height 26
click at [143, 160] on button "a" at bounding box center [136, 163] width 26 height 26
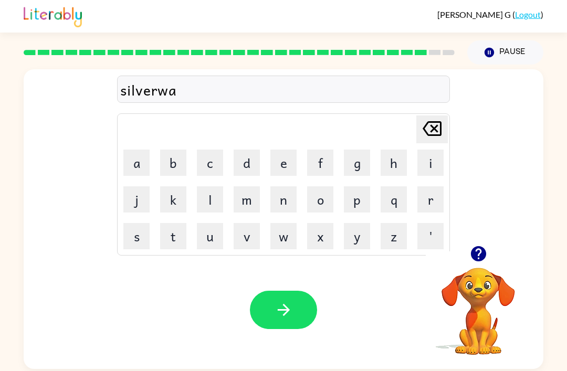
click at [427, 213] on button "r" at bounding box center [431, 199] width 26 height 26
click at [274, 161] on button "e" at bounding box center [283, 163] width 26 height 26
click at [263, 325] on button "button" at bounding box center [283, 310] width 67 height 38
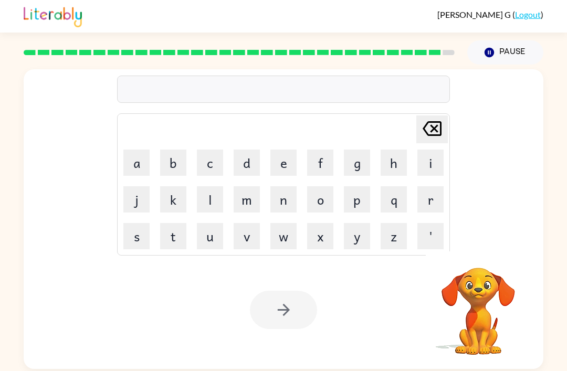
click at [429, 172] on button "i" at bounding box center [431, 163] width 26 height 26
click at [277, 202] on button "n" at bounding box center [283, 199] width 26 height 26
click at [207, 166] on button "c" at bounding box center [210, 163] width 26 height 26
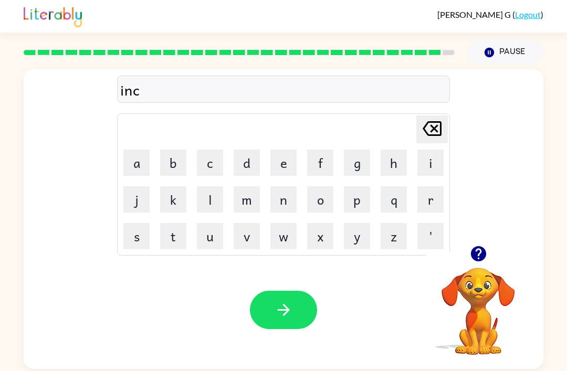
click at [214, 238] on button "u" at bounding box center [210, 236] width 26 height 26
click at [279, 201] on button "n" at bounding box center [283, 199] width 26 height 26
click at [435, 135] on icon "[PERSON_NAME] last character input" at bounding box center [432, 128] width 25 height 25
click at [435, 134] on icon "[PERSON_NAME] last character input" at bounding box center [432, 128] width 25 height 25
click at [437, 142] on div "[PERSON_NAME] last character input" at bounding box center [432, 129] width 25 height 27
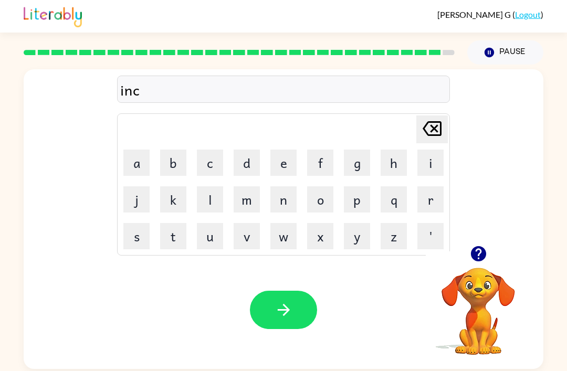
click at [438, 144] on td "[PERSON_NAME] last character input" at bounding box center [284, 129] width 330 height 29
click at [436, 141] on icon "[PERSON_NAME] last character input" at bounding box center [432, 128] width 25 height 25
click at [435, 142] on div "[PERSON_NAME] last character input" at bounding box center [432, 129] width 25 height 27
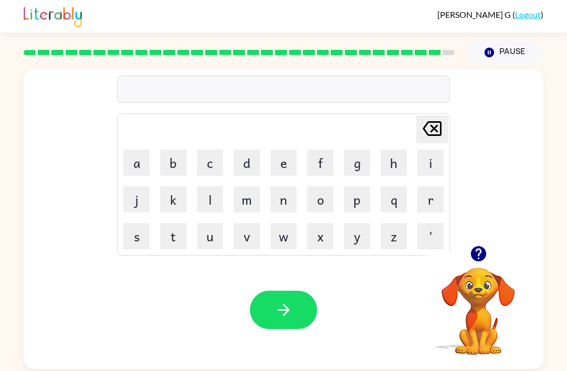
click at [436, 141] on icon "[PERSON_NAME] last character input" at bounding box center [432, 128] width 25 height 25
click at [287, 164] on button "e" at bounding box center [283, 163] width 26 height 26
click at [289, 201] on button "n" at bounding box center [283, 199] width 26 height 26
click at [208, 161] on button "c" at bounding box center [210, 163] width 26 height 26
click at [320, 201] on button "o" at bounding box center [320, 199] width 26 height 26
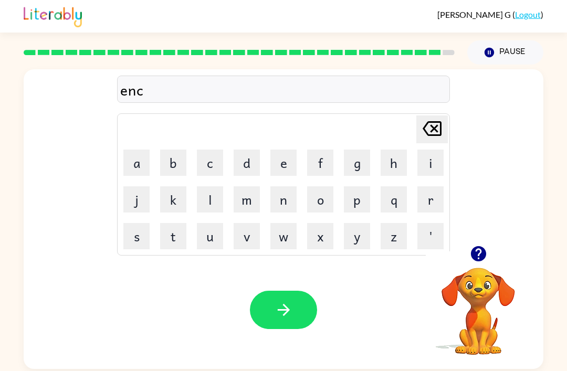
click at [211, 235] on button "u" at bounding box center [210, 236] width 26 height 26
click at [281, 199] on button "n" at bounding box center [283, 199] width 26 height 26
click at [179, 235] on button "t" at bounding box center [173, 236] width 26 height 26
click at [286, 168] on button "e" at bounding box center [283, 163] width 26 height 26
click at [433, 200] on button "r" at bounding box center [431, 199] width 26 height 26
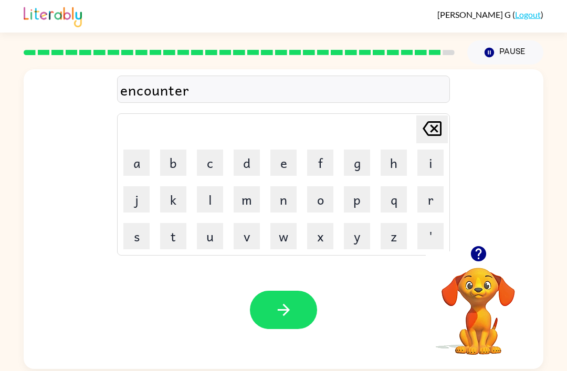
click at [265, 308] on button "button" at bounding box center [283, 310] width 67 height 38
